Goal: Task Accomplishment & Management: Manage account settings

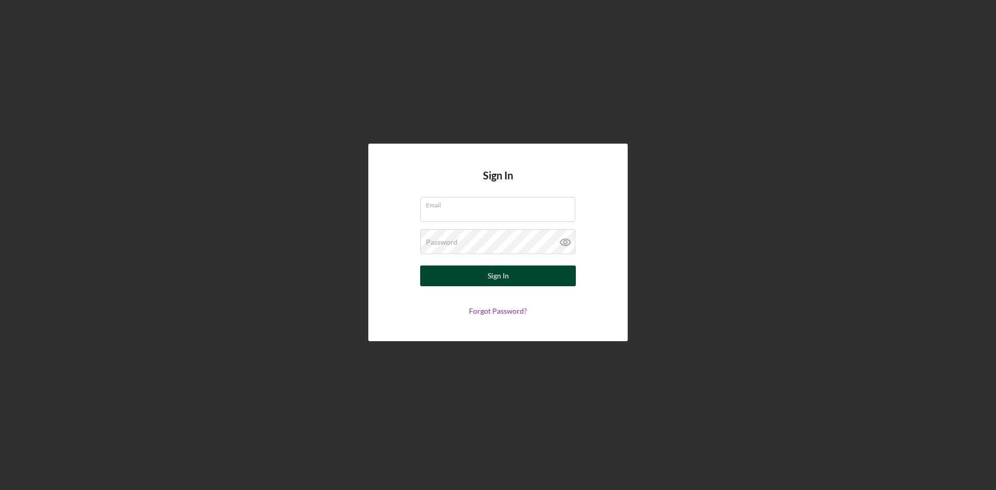
type input "[PERSON_NAME][EMAIL_ADDRESS][DOMAIN_NAME]"
click at [512, 281] on button "Sign In" at bounding box center [498, 276] width 156 height 21
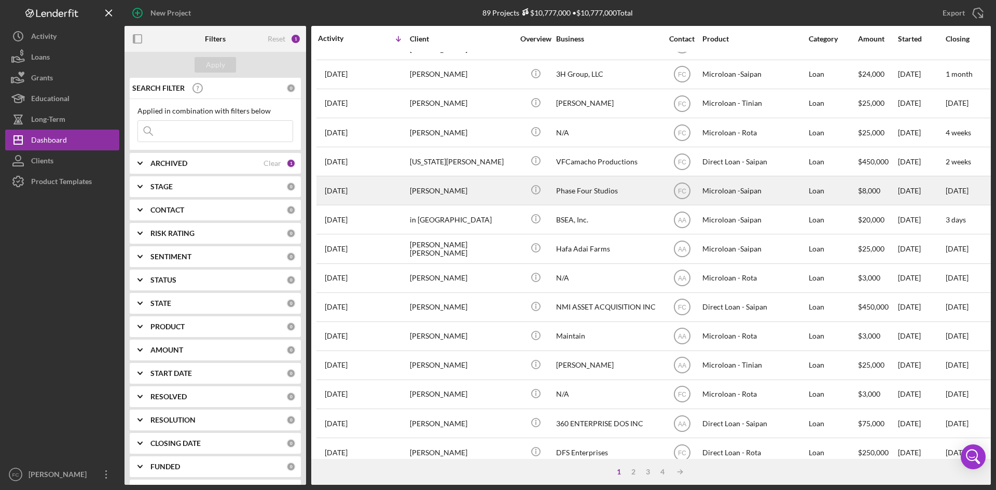
scroll to position [138, 0]
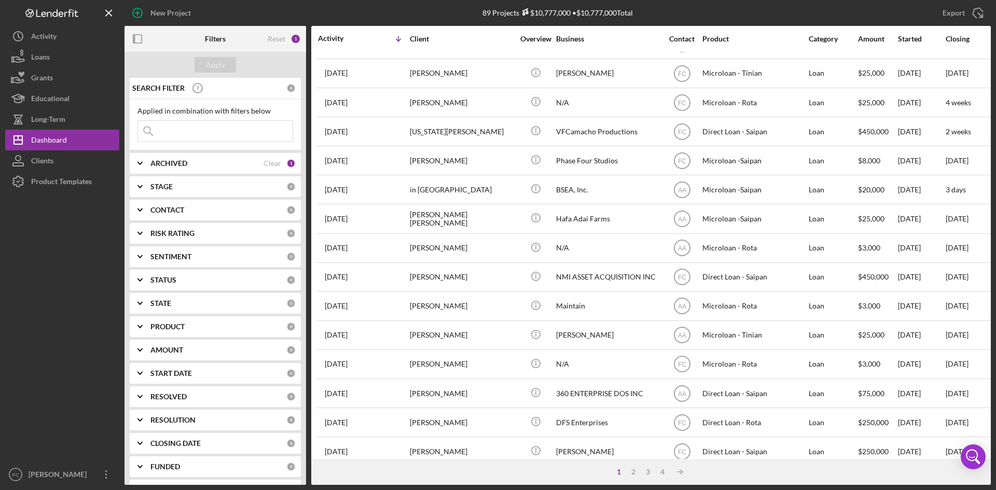
click at [200, 129] on input at bounding box center [215, 131] width 155 height 21
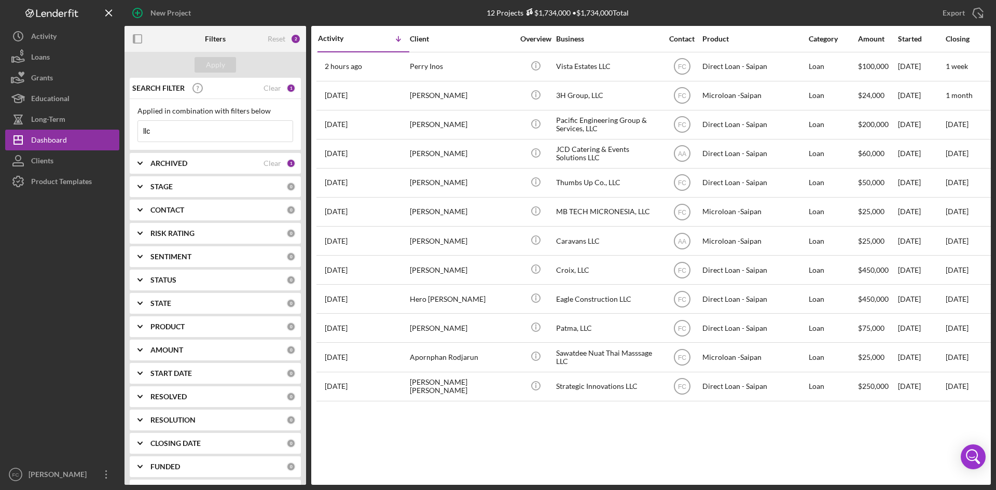
scroll to position [0, 0]
drag, startPoint x: 154, startPoint y: 131, endPoint x: 146, endPoint y: 137, distance: 10.7
click at [117, 132] on div "New Project 12 Projects $1,734,000 • $1,734,000 Total Export Icon/Export Filter…" at bounding box center [497, 242] width 985 height 485
type input "llc"
drag, startPoint x: 276, startPoint y: 98, endPoint x: 261, endPoint y: 89, distance: 17.4
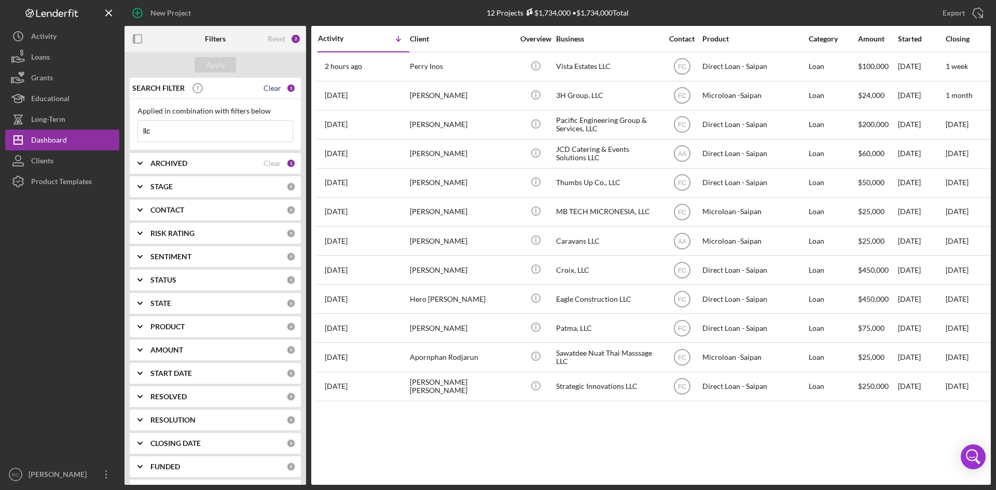
click at [273, 94] on div "SEARCH FILTER Clear 1" at bounding box center [213, 88] width 166 height 26
click at [263, 92] on div "Clear" at bounding box center [272, 88] width 18 height 8
click at [222, 71] on div "Apply" at bounding box center [215, 65] width 19 height 16
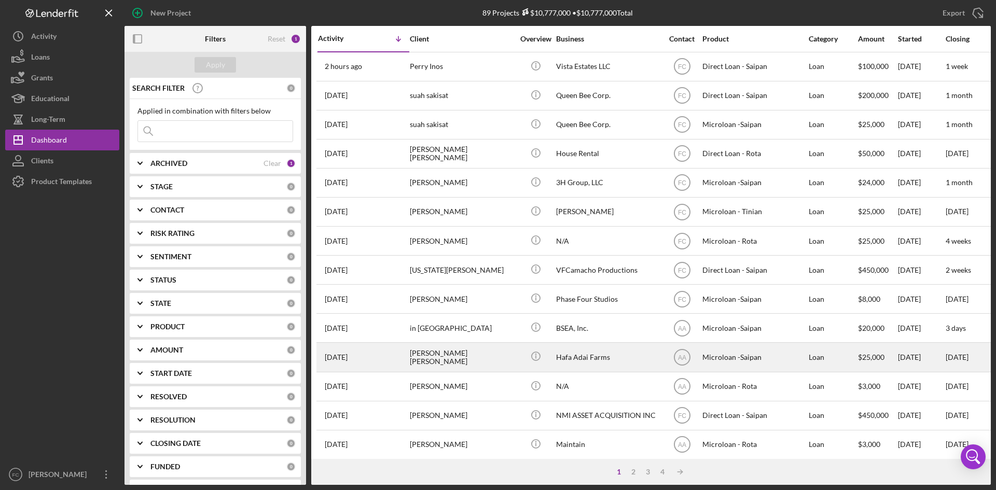
scroll to position [138, 0]
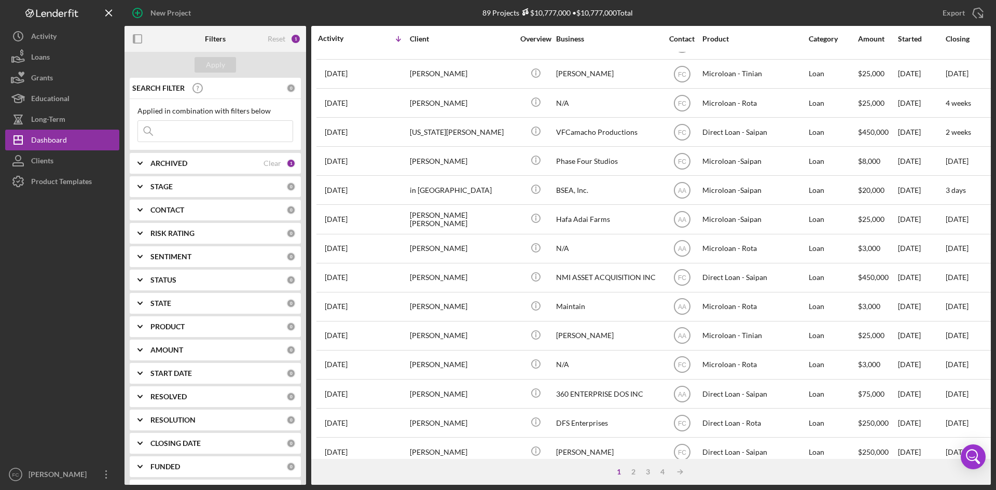
click at [243, 165] on div "ARCHIVED" at bounding box center [206, 163] width 113 height 8
click at [138, 227] on input "Archived" at bounding box center [143, 222] width 10 height 10
checkbox input "true"
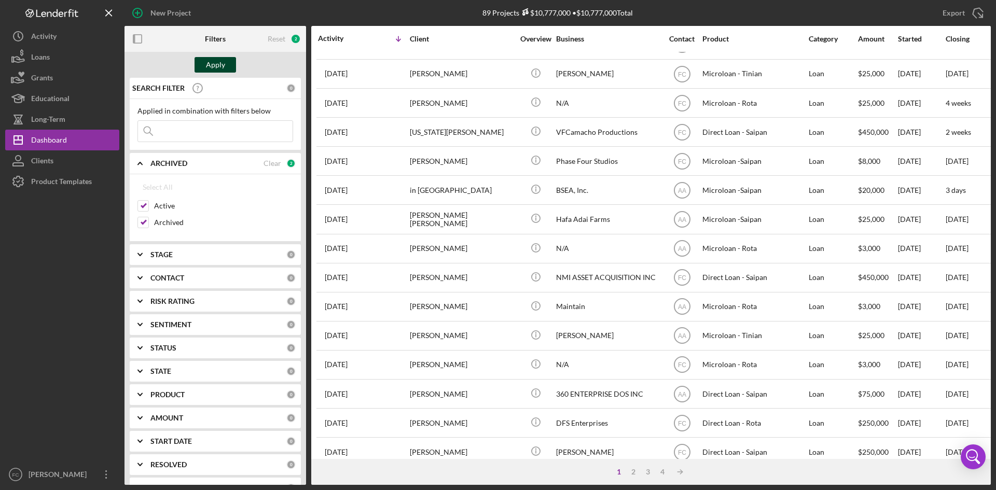
click at [217, 65] on div "Apply" at bounding box center [215, 65] width 19 height 16
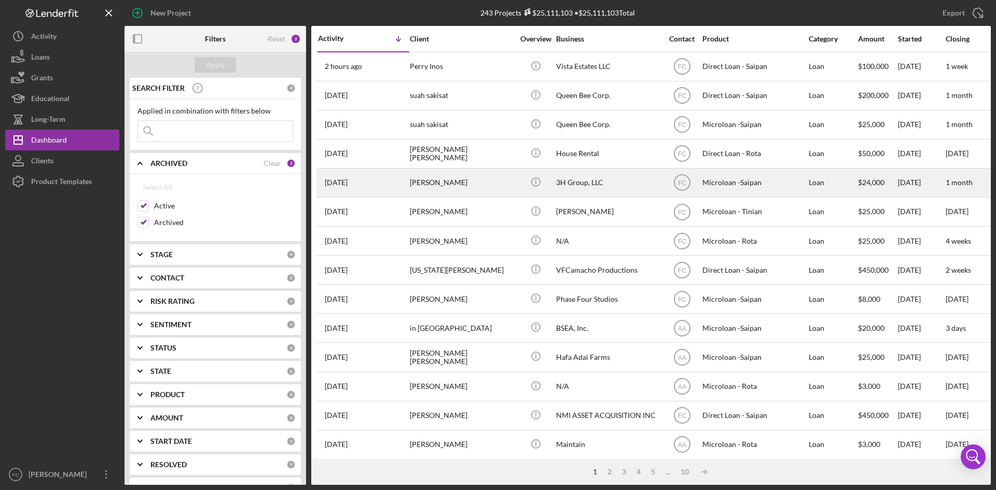
click at [464, 187] on div "[PERSON_NAME]" at bounding box center [462, 182] width 104 height 27
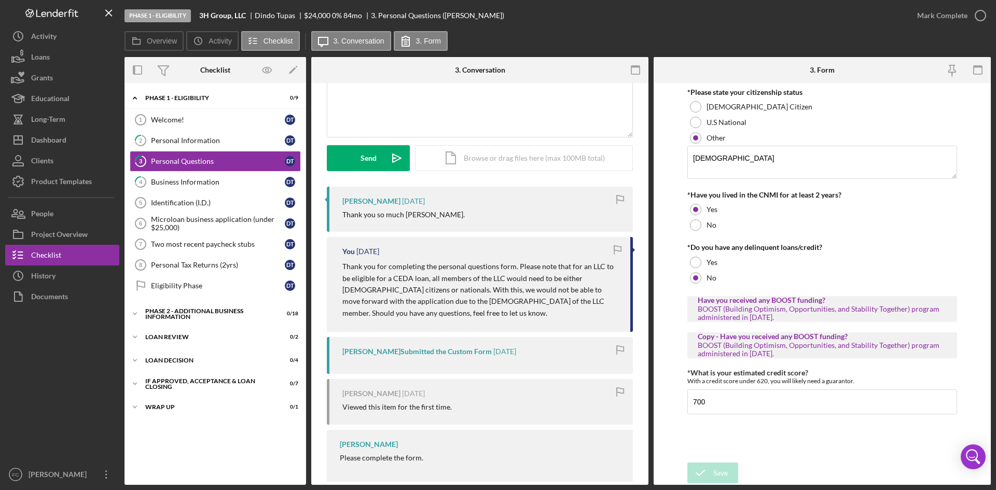
scroll to position [117, 0]
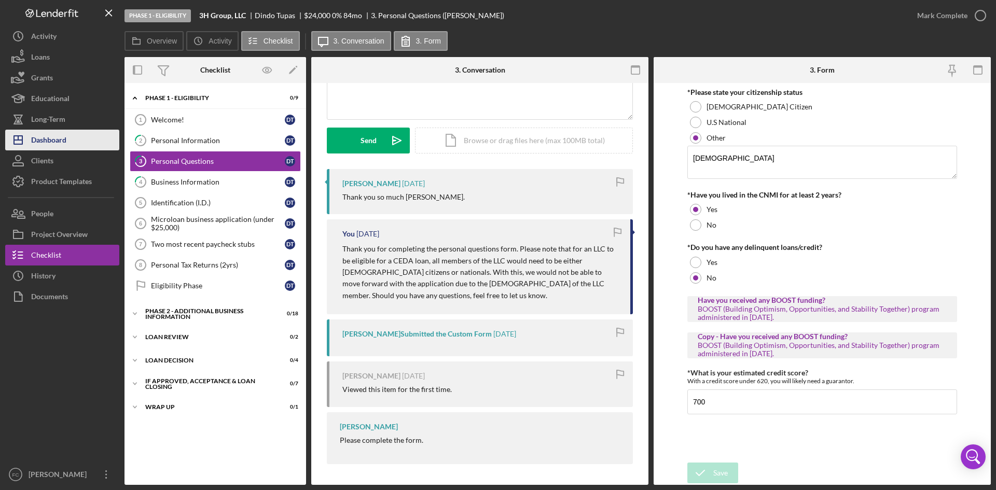
click at [55, 137] on div "Dashboard" at bounding box center [48, 141] width 35 height 23
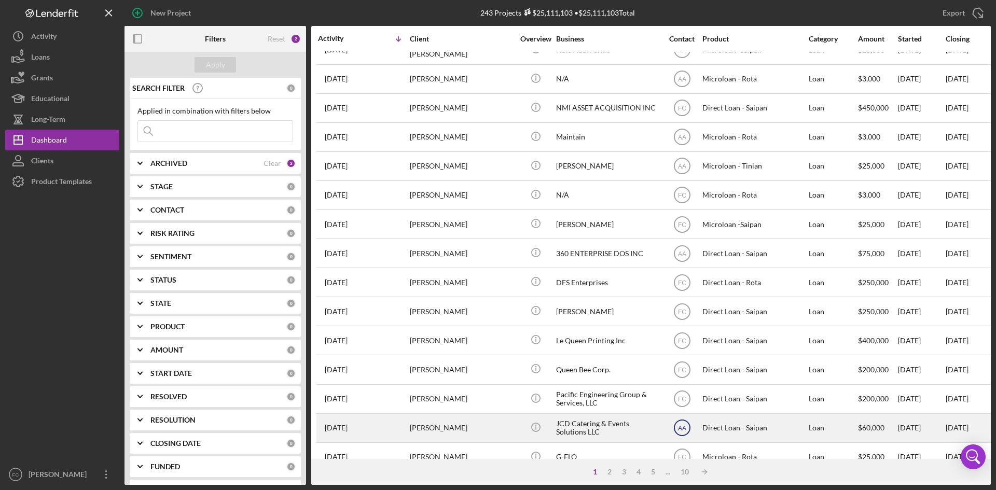
scroll to position [333, 0]
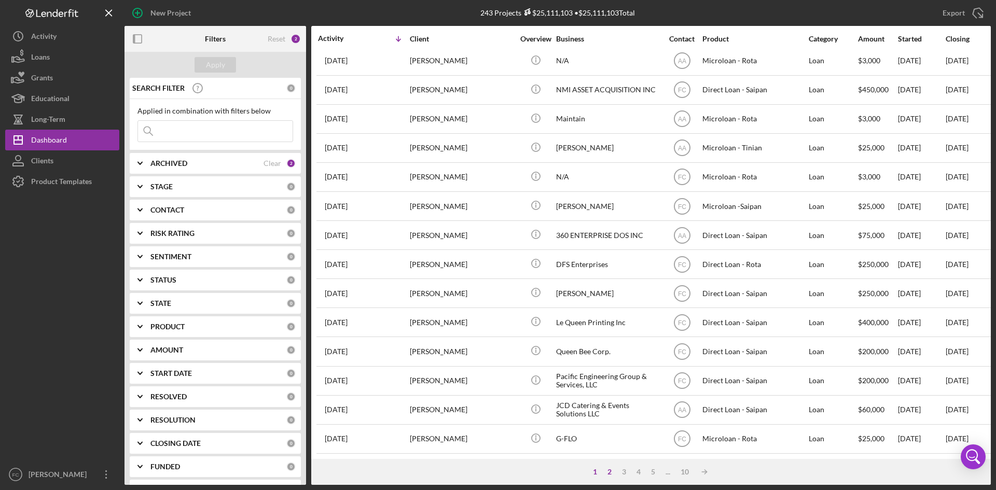
click at [607, 474] on div "2" at bounding box center [609, 472] width 15 height 8
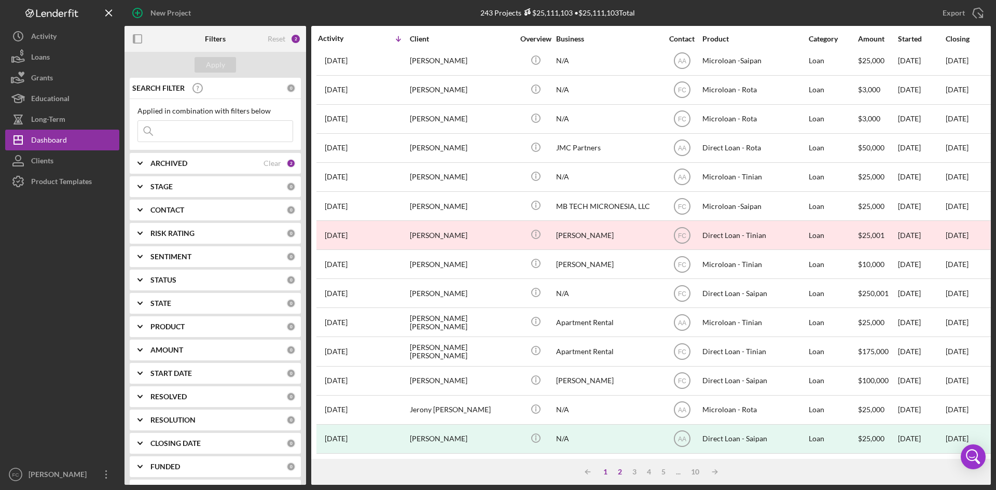
click at [605, 474] on div "1" at bounding box center [605, 472] width 15 height 8
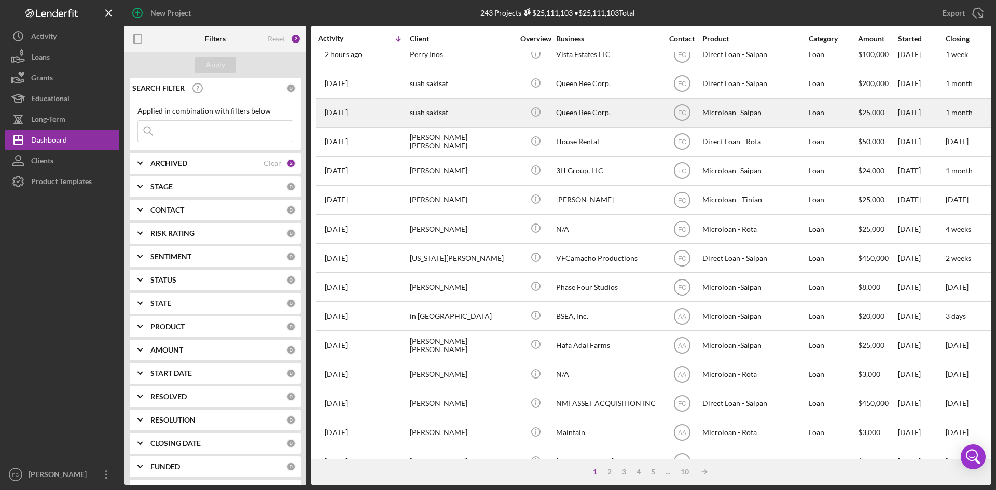
scroll to position [0, 0]
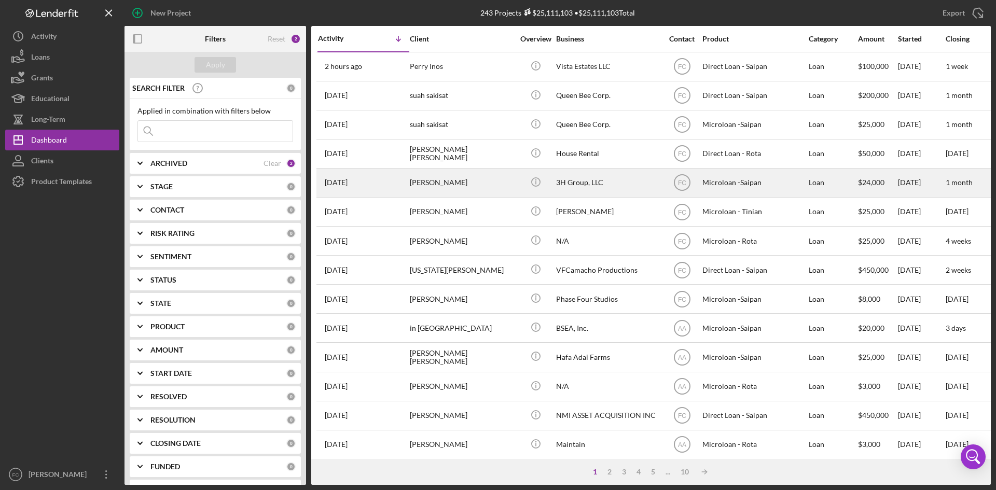
click at [585, 181] on div "3H Group, LLC" at bounding box center [608, 182] width 104 height 27
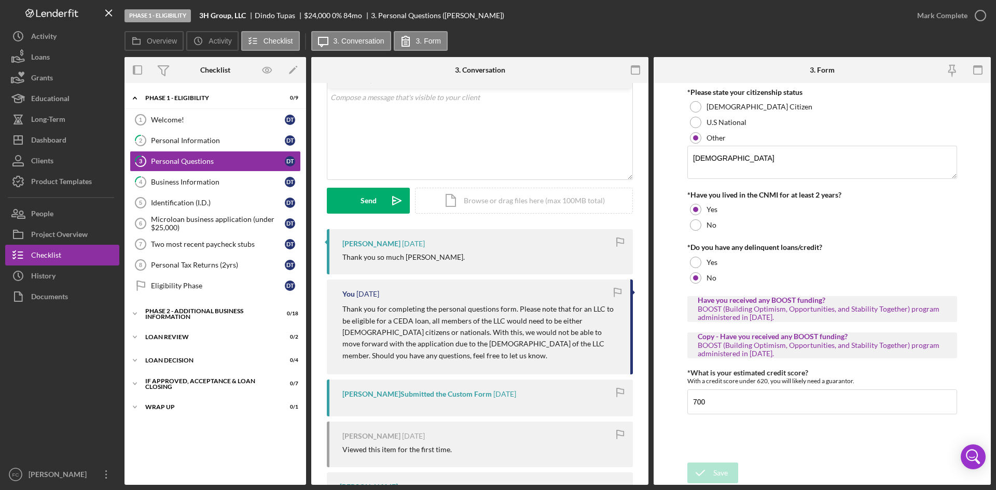
scroll to position [117, 0]
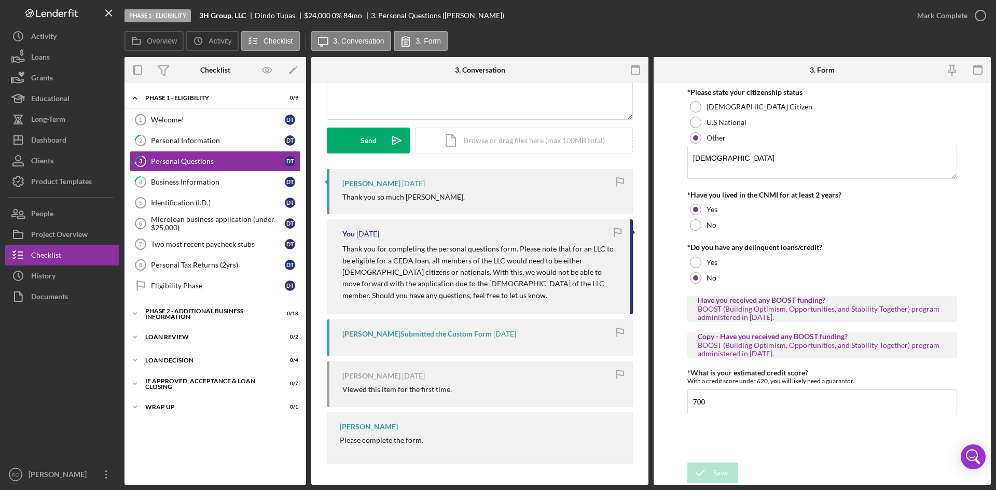
click at [507, 272] on p "Thank you for completing the personal questions form. Please note that for an L…" at bounding box center [480, 272] width 277 height 58
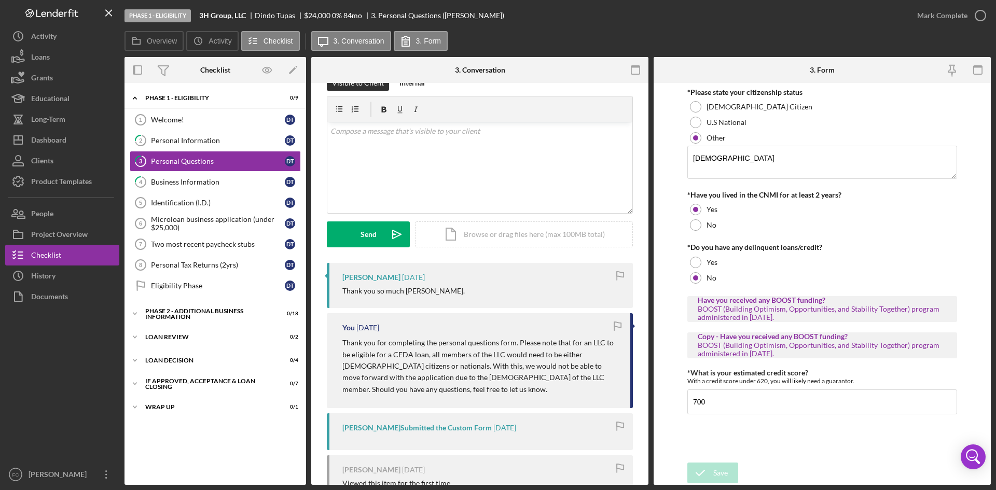
scroll to position [0, 0]
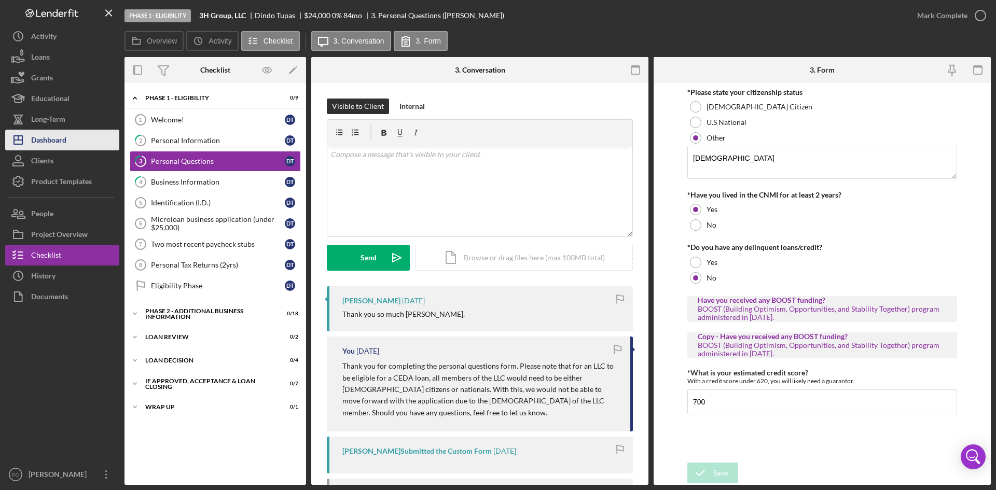
click at [68, 144] on button "Icon/Dashboard Dashboard" at bounding box center [62, 140] width 114 height 21
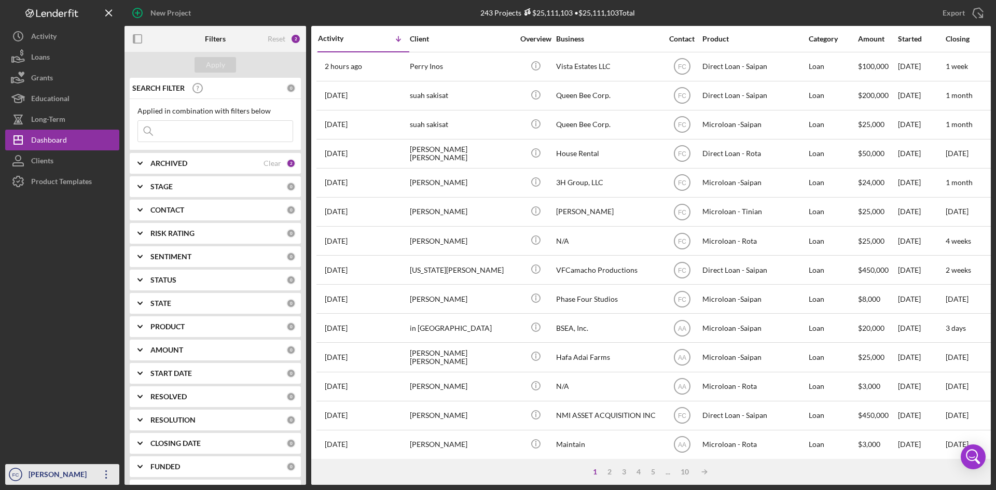
click at [74, 469] on div "[PERSON_NAME]" at bounding box center [59, 475] width 67 height 23
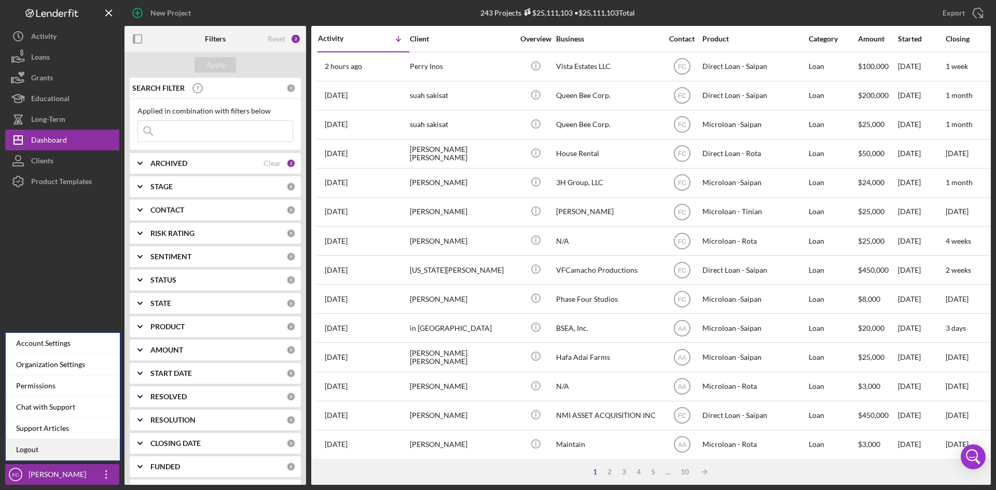
click at [66, 453] on link "Logout" at bounding box center [63, 449] width 114 height 21
